Goal: Task Accomplishment & Management: Complete application form

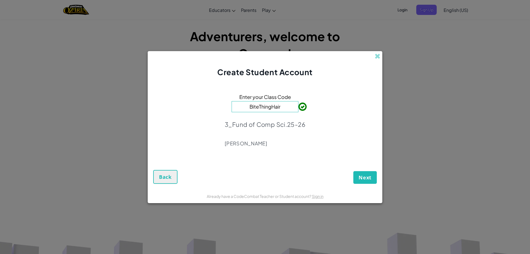
click at [361, 185] on form "Enter your Class Code BiteThingHair 3_Fund of Comp Sci.25-26 [PERSON_NAME] Next…" at bounding box center [265, 134] width 235 height 112
click at [366, 177] on span "Next" at bounding box center [365, 177] width 13 height 7
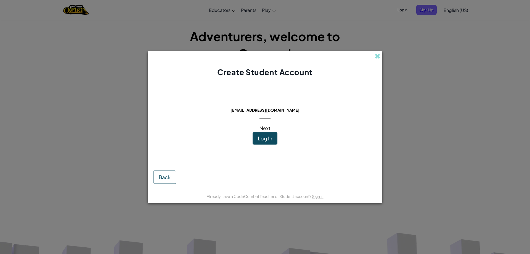
click at [366, 194] on div "Already have a CodeCombat Teacher or Student account? Sign in" at bounding box center [265, 196] width 235 height 14
click at [265, 139] on span "Log In" at bounding box center [265, 138] width 14 height 6
